Goal: Browse casually: Explore the website without a specific task or goal

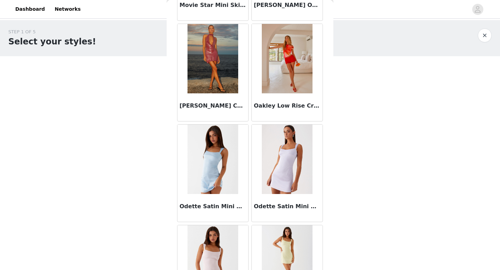
scroll to position [4822, 0]
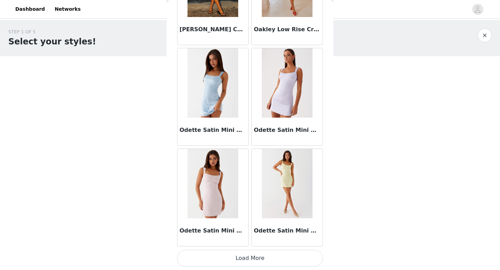
click at [248, 262] on button "Load More" at bounding box center [250, 258] width 146 height 17
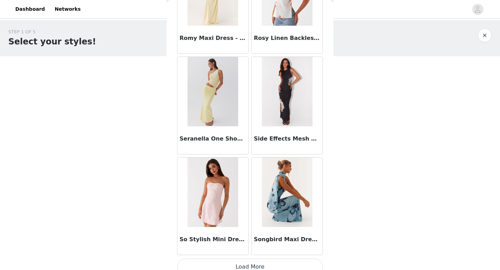
scroll to position [5829, 0]
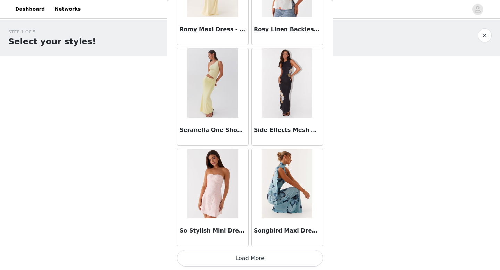
click at [239, 258] on button "Load More" at bounding box center [250, 258] width 146 height 17
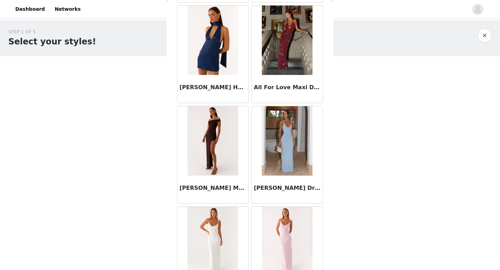
scroll to position [0, 0]
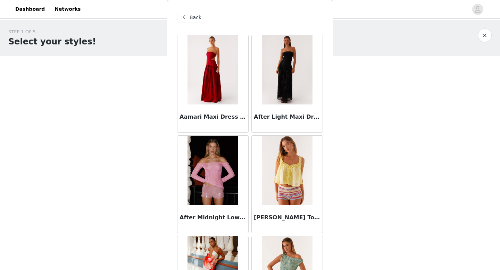
click at [197, 15] on span "Back" at bounding box center [196, 17] width 12 height 7
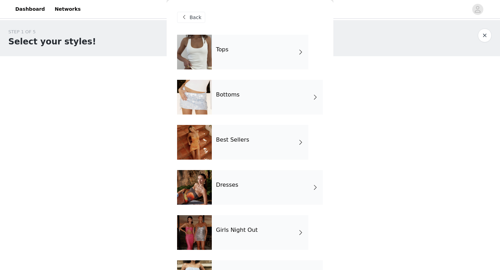
click at [232, 187] on h4 "Dresses" at bounding box center [227, 185] width 22 height 6
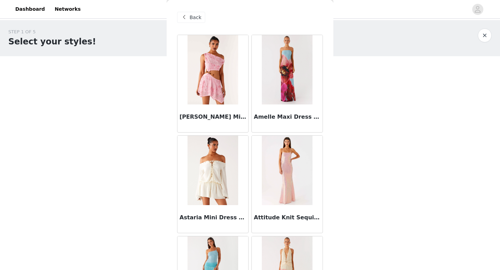
click at [200, 18] on span "Back" at bounding box center [196, 17] width 12 height 7
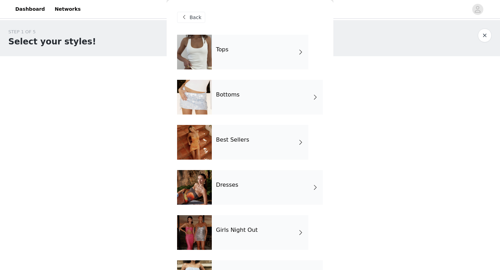
click at [239, 144] on div "Best Sellers" at bounding box center [260, 142] width 97 height 35
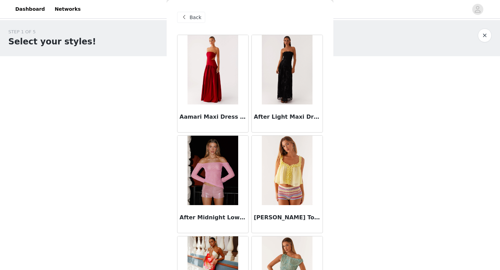
click at [198, 17] on span "Back" at bounding box center [196, 17] width 12 height 7
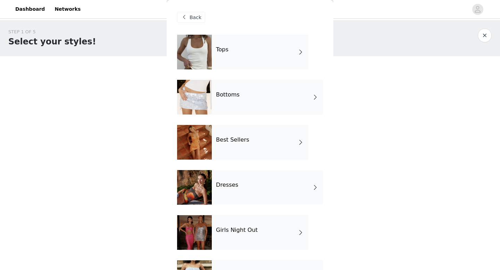
click at [235, 95] on h4 "Bottoms" at bounding box center [228, 95] width 24 height 6
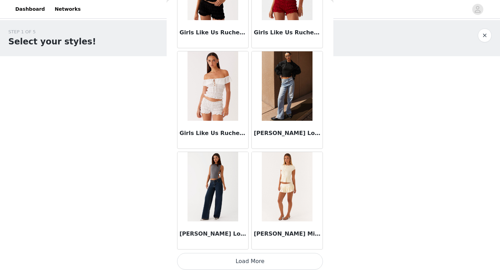
scroll to position [793, 0]
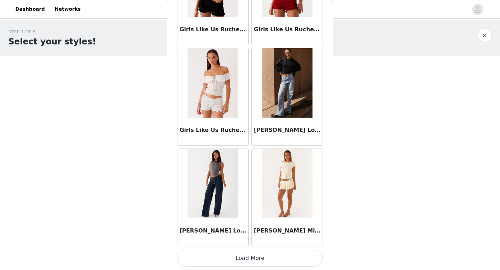
click at [266, 257] on button "Load More" at bounding box center [250, 258] width 146 height 17
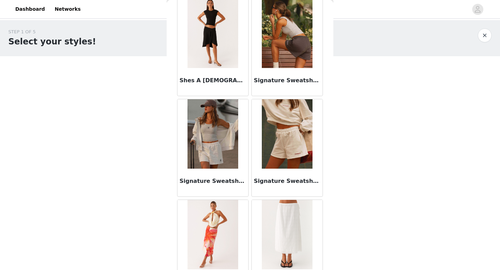
scroll to position [1800, 0]
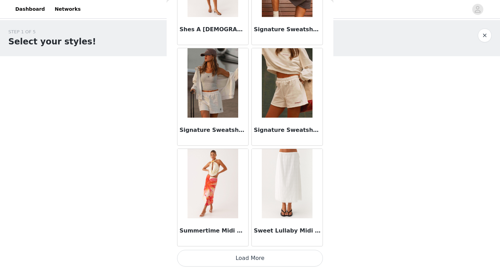
click at [267, 257] on button "Load More" at bounding box center [250, 258] width 146 height 17
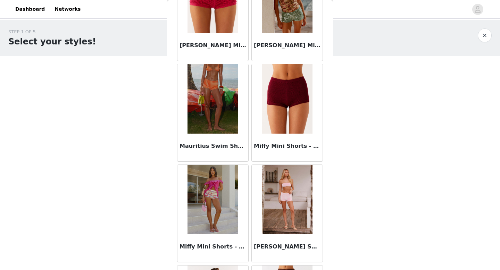
scroll to position [0, 0]
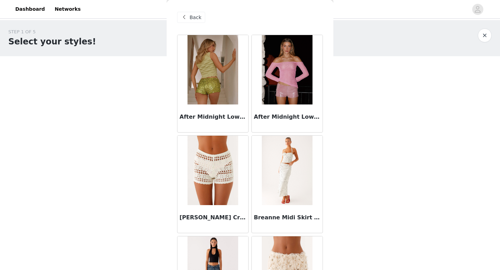
click at [196, 15] on span "Back" at bounding box center [196, 17] width 12 height 7
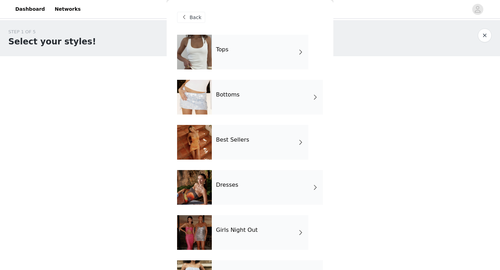
click at [225, 48] on h4 "Tops" at bounding box center [222, 50] width 13 height 6
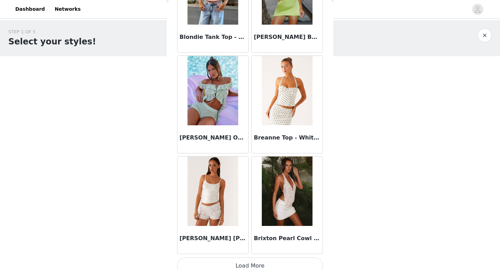
scroll to position [793, 0]
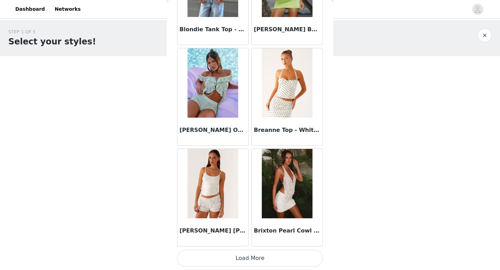
click at [274, 259] on button "Load More" at bounding box center [250, 258] width 146 height 17
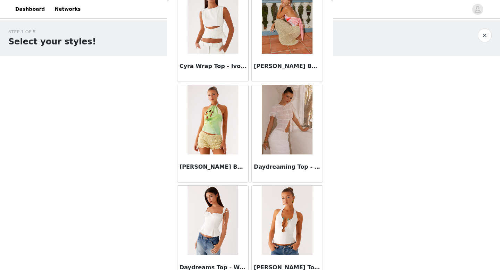
scroll to position [1800, 0]
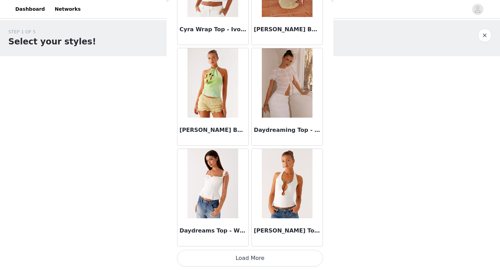
click at [256, 258] on button "Load More" at bounding box center [250, 258] width 146 height 17
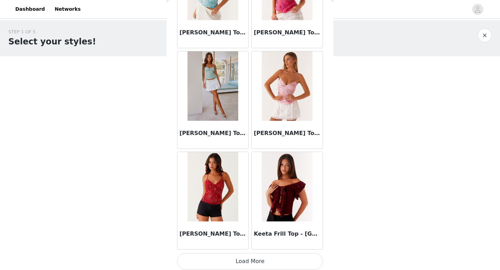
scroll to position [2807, 0]
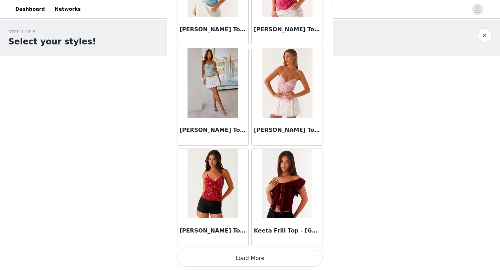
click at [256, 256] on button "Load More" at bounding box center [250, 258] width 146 height 17
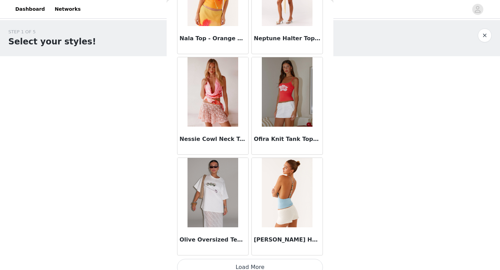
scroll to position [3814, 0]
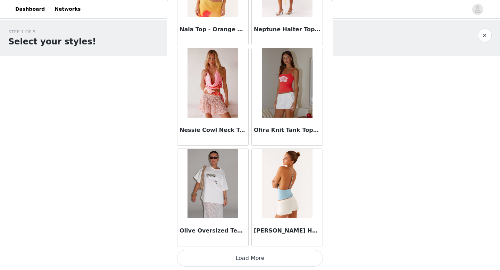
click at [256, 258] on button "Load More" at bounding box center [250, 258] width 146 height 17
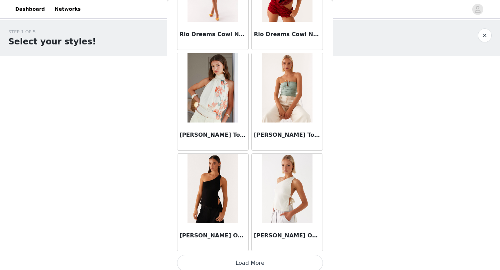
scroll to position [4822, 0]
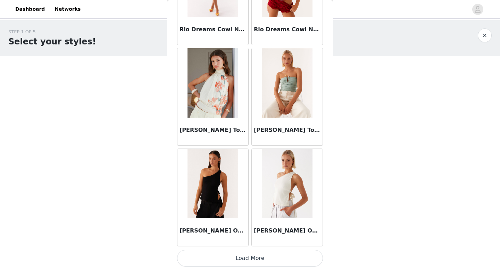
click at [241, 258] on button "Load More" at bounding box center [250, 258] width 146 height 17
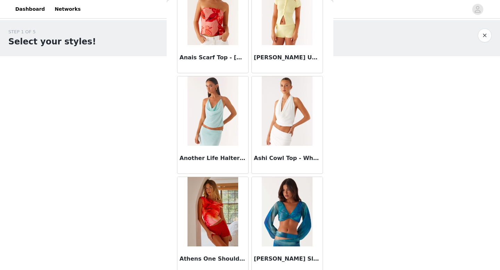
scroll to position [0, 0]
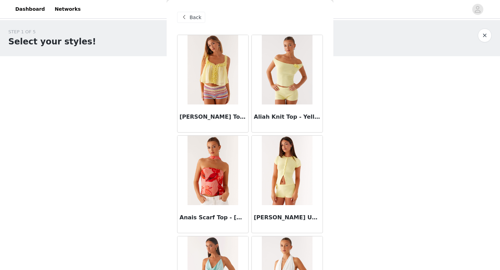
click at [192, 15] on span "Back" at bounding box center [196, 17] width 12 height 7
